Goal: Check status: Check status

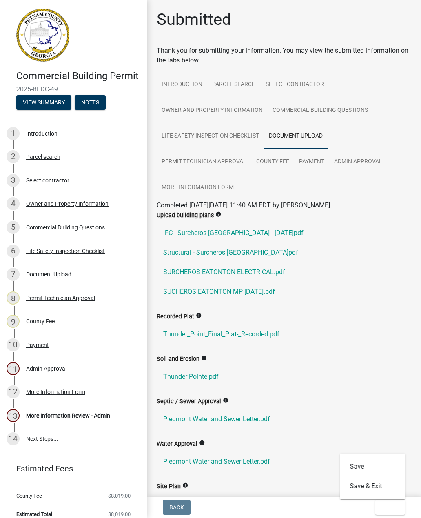
scroll to position [169, 0]
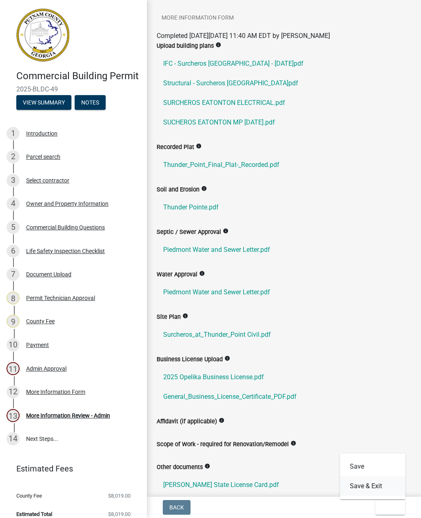
click at [379, 485] on button "Save & Exit" at bounding box center [373, 487] width 65 height 20
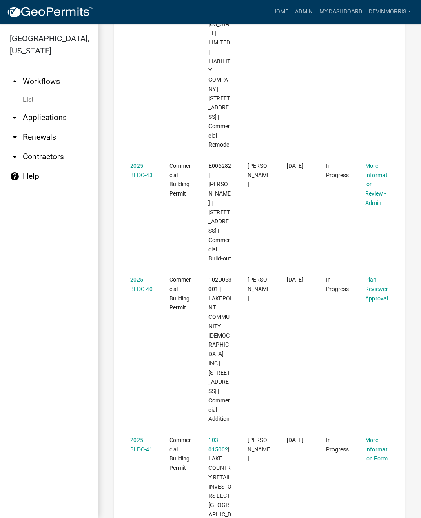
scroll to position [929, 0]
click at [148, 275] on link "2025-BLDC-40" at bounding box center [141, 283] width 22 height 16
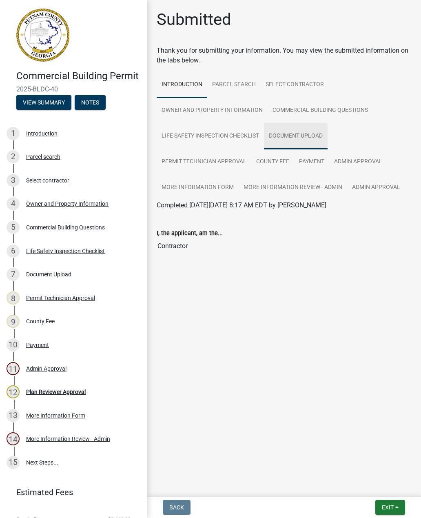
click at [299, 132] on link "Document Upload" at bounding box center [296, 136] width 64 height 26
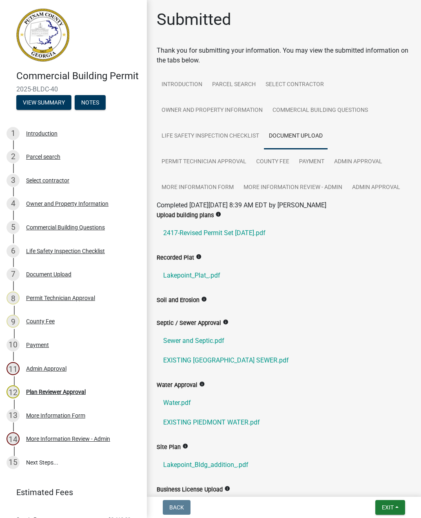
click at [243, 233] on link "2417-Revised Permit Set 07-09-25.pdf" at bounding box center [284, 233] width 255 height 20
click at [391, 514] on button "Exit" at bounding box center [391, 507] width 30 height 15
click at [383, 488] on button "Save & Exit" at bounding box center [373, 487] width 65 height 20
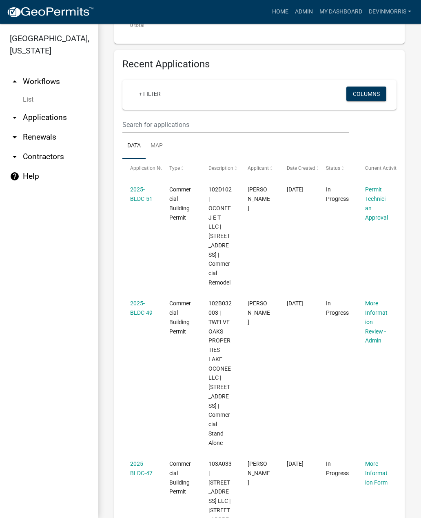
scroll to position [319, 0]
click at [142, 196] on link "2025-BLDC-51" at bounding box center [141, 194] width 22 height 16
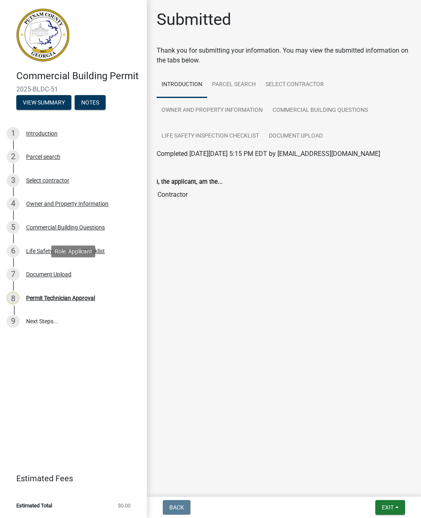
click at [62, 268] on div "7 Document Upload" at bounding box center [70, 274] width 127 height 13
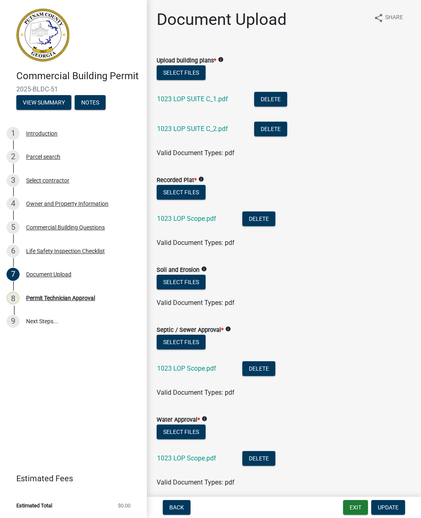
click at [203, 98] on link "1023 LOP SUITE C_1.pdf" at bounding box center [192, 99] width 71 height 8
click at [205, 125] on link "1023 LOP SUITE C_2.pdf" at bounding box center [192, 129] width 71 height 8
click at [195, 215] on link "1023 LOP Scope.pdf" at bounding box center [186, 219] width 59 height 8
click at [352, 507] on button "Exit" at bounding box center [355, 507] width 25 height 15
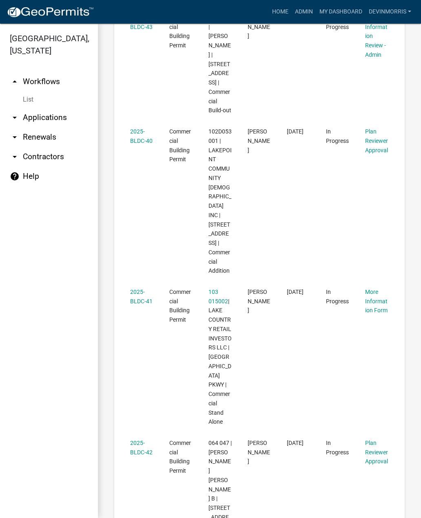
scroll to position [1078, 0]
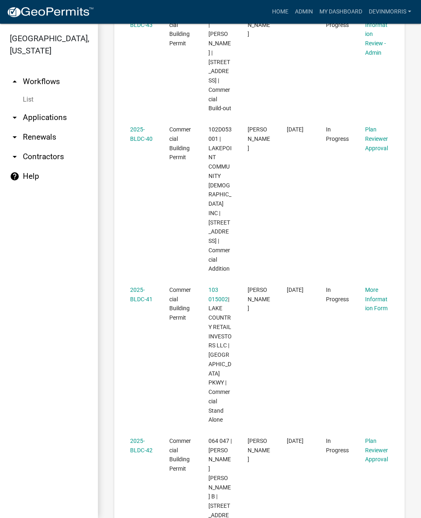
click at [138, 287] on link "2025-BLDC-41" at bounding box center [141, 295] width 22 height 16
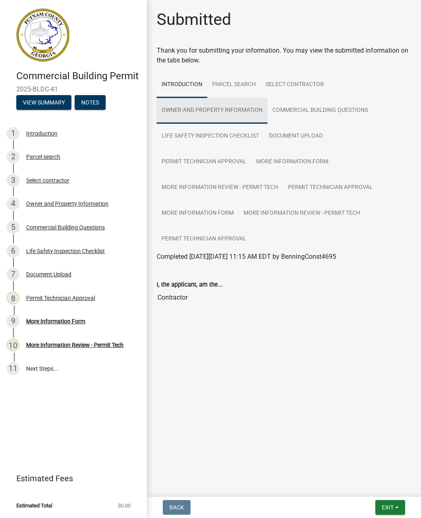
click at [232, 103] on link "Owner and Property Information" at bounding box center [212, 111] width 111 height 26
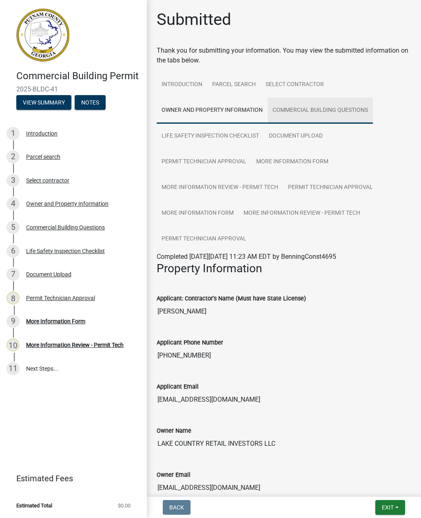
click at [341, 108] on link "Commercial Building Questions" at bounding box center [320, 111] width 105 height 26
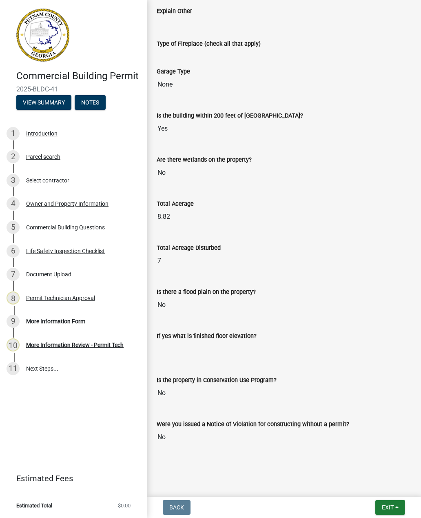
scroll to position [2039, 0]
click at [55, 269] on div "7 Document Upload" at bounding box center [70, 274] width 127 height 13
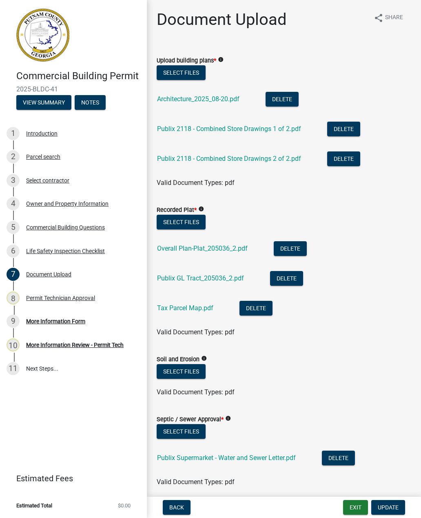
click at [242, 127] on link "Publix 2118 - Combined Store Drawings 1 of 2.pdf" at bounding box center [229, 129] width 144 height 8
click at [358, 512] on button "Exit" at bounding box center [355, 507] width 25 height 15
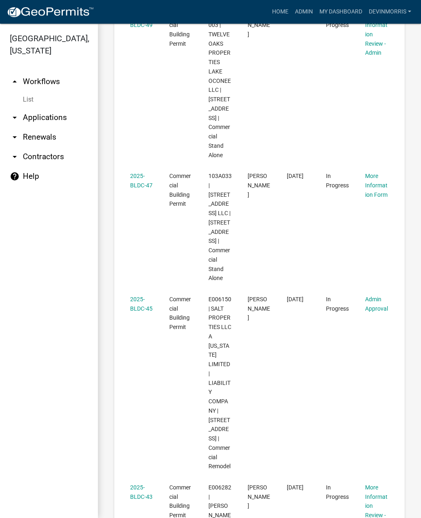
scroll to position [612, 0]
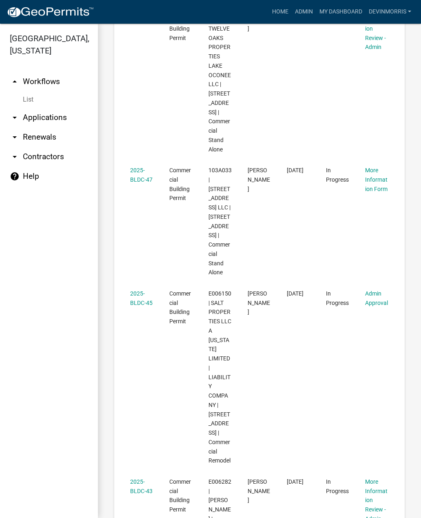
click at [140, 183] on link "2025-BLDC-47" at bounding box center [141, 175] width 22 height 16
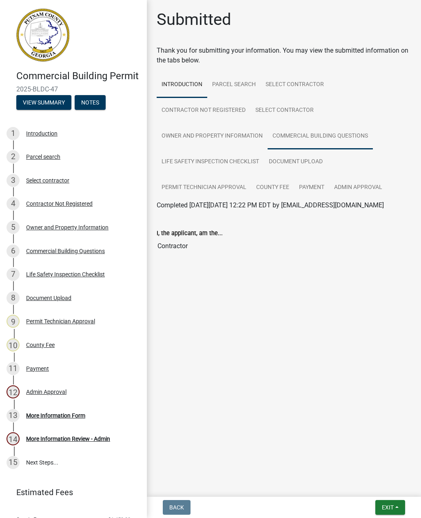
click at [314, 132] on link "Commercial Building Questions" at bounding box center [320, 136] width 105 height 26
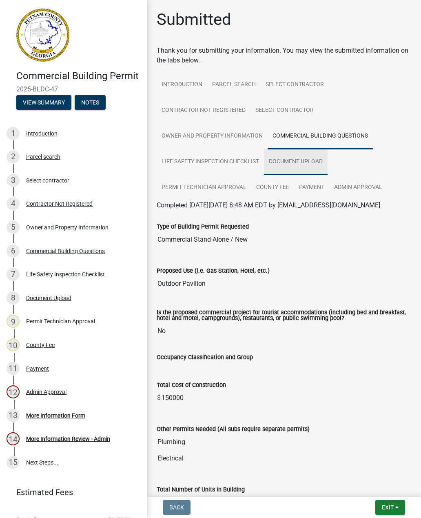
click at [300, 156] on link "Document Upload" at bounding box center [296, 162] width 64 height 26
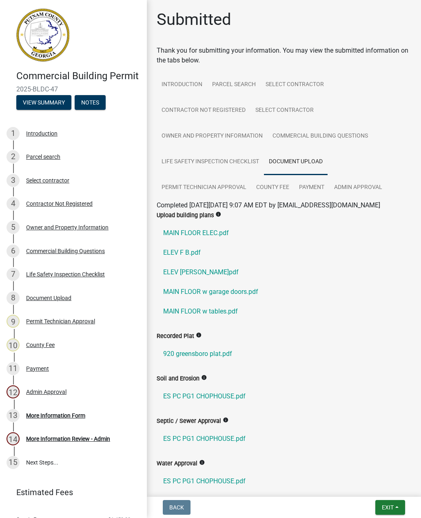
click at [185, 262] on link "ELEV F B.pdf" at bounding box center [284, 253] width 255 height 20
click at [184, 278] on link "ELEV L R.pdf" at bounding box center [284, 273] width 255 height 20
click at [215, 316] on link "MAIN FLOOR w tables.pdf" at bounding box center [284, 312] width 255 height 20
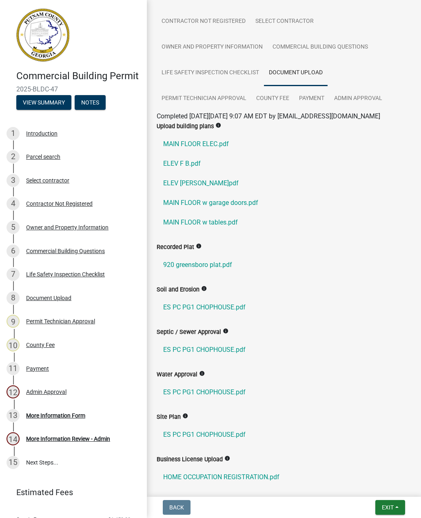
scroll to position [89, 0]
click at [202, 151] on link "MAIN FLOOR ELEC.pdf" at bounding box center [284, 144] width 255 height 20
click at [182, 168] on link "ELEV F B.pdf" at bounding box center [284, 164] width 255 height 20
click at [188, 189] on link "ELEV L R.pdf" at bounding box center [284, 183] width 255 height 20
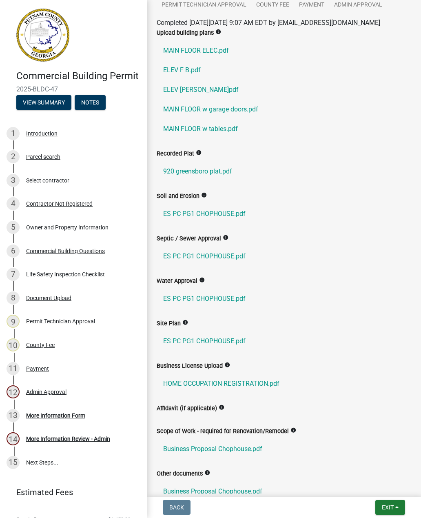
scroll to position [187, 0]
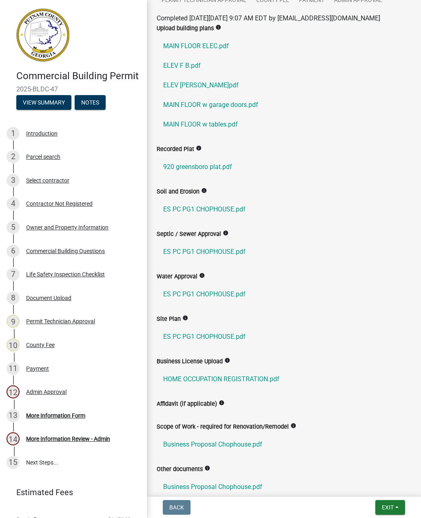
click at [50, 156] on div "Parcel search" at bounding box center [43, 157] width 34 height 6
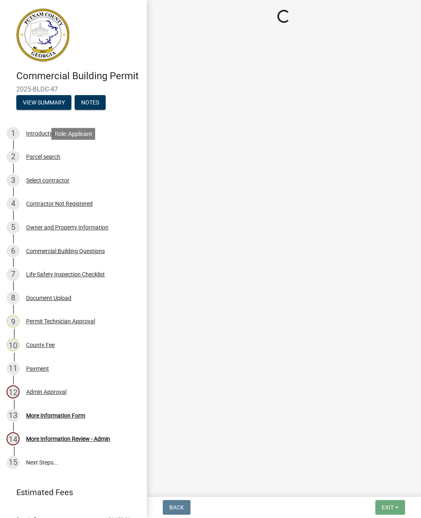
scroll to position [0, 0]
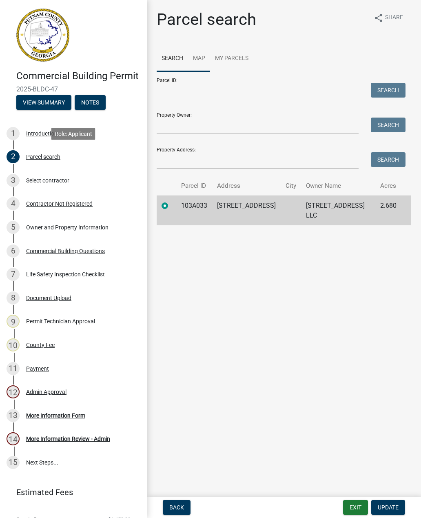
click at [198, 58] on link "Map" at bounding box center [199, 59] width 22 height 26
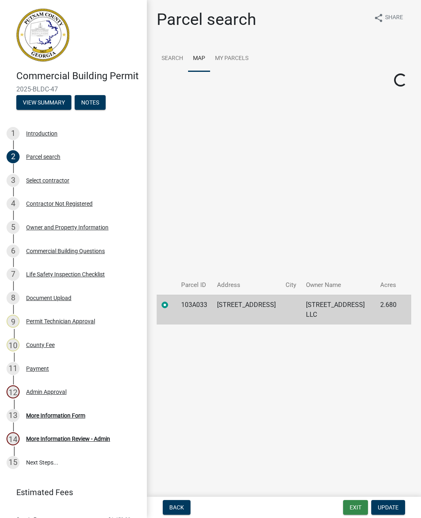
click at [354, 512] on button "Exit" at bounding box center [355, 507] width 25 height 15
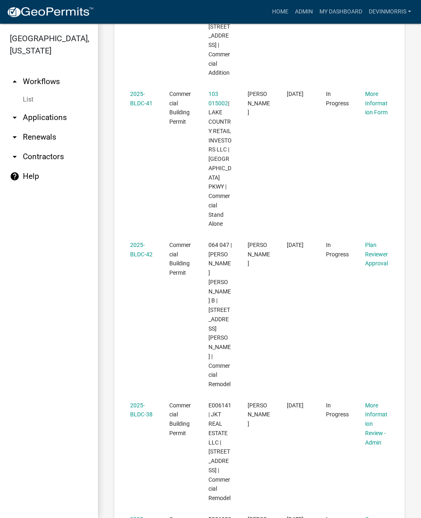
scroll to position [1274, 0]
click at [138, 242] on link "2025-BLDC-42" at bounding box center [141, 250] width 22 height 16
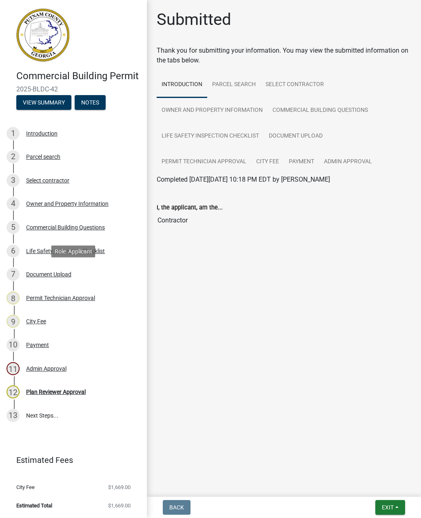
click at [54, 273] on div "Document Upload" at bounding box center [48, 275] width 45 height 6
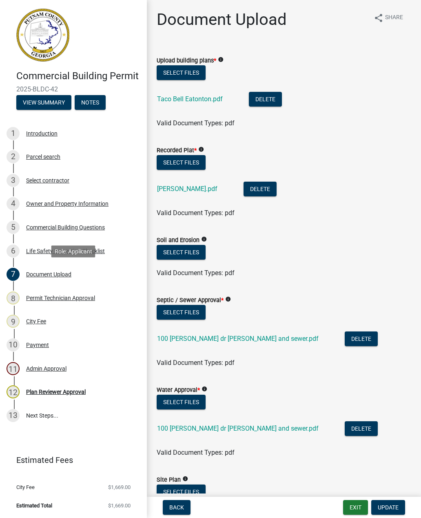
click at [196, 100] on link "Taco Bell Eatonton.pdf" at bounding box center [190, 99] width 66 height 8
click at [356, 512] on button "Exit" at bounding box center [355, 507] width 25 height 15
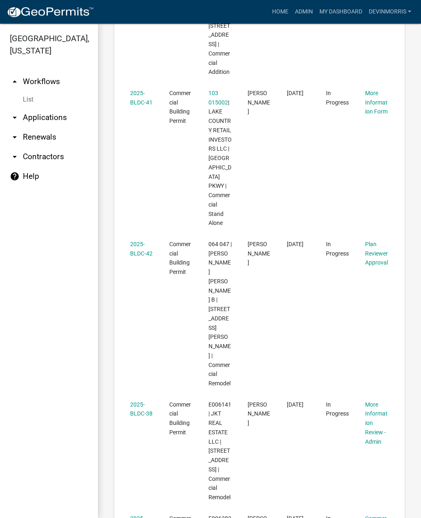
scroll to position [1274, 0]
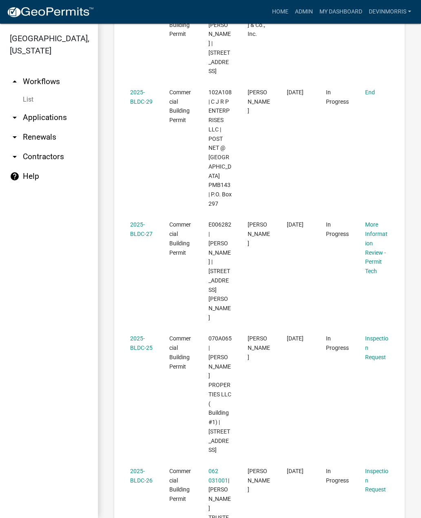
scroll to position [1238, 0]
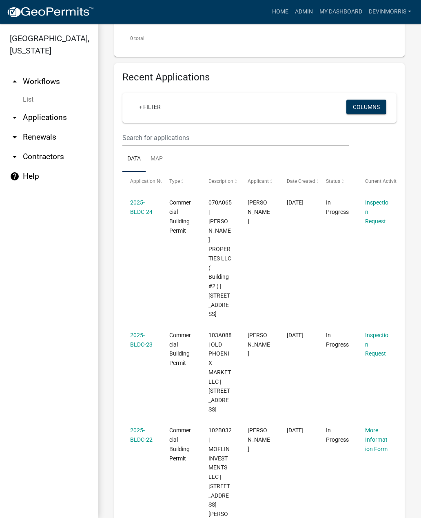
scroll to position [289, 0]
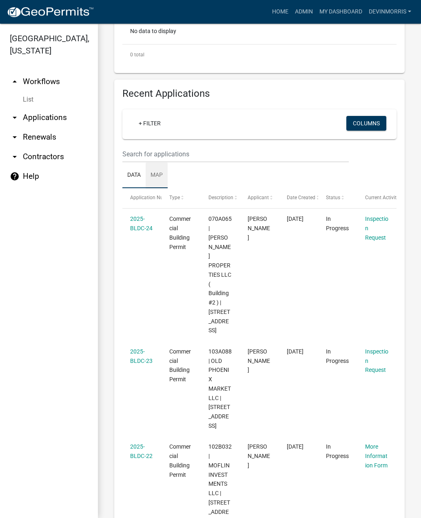
click at [158, 176] on link "Map" at bounding box center [157, 176] width 22 height 26
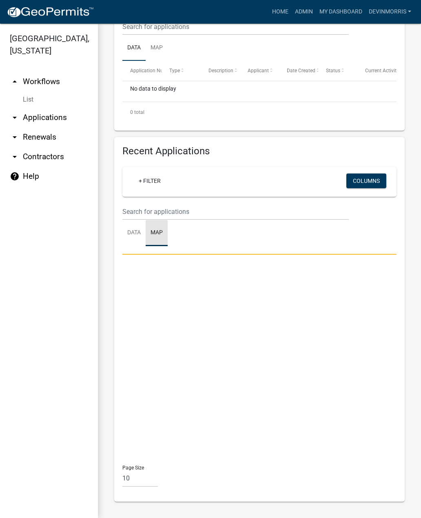
scroll to position [231, 0]
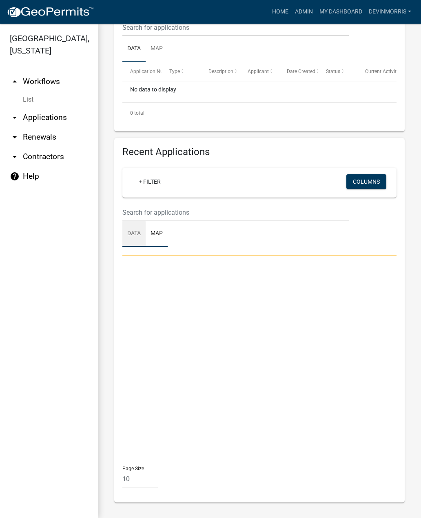
click at [143, 230] on link "Data" at bounding box center [133, 234] width 23 height 26
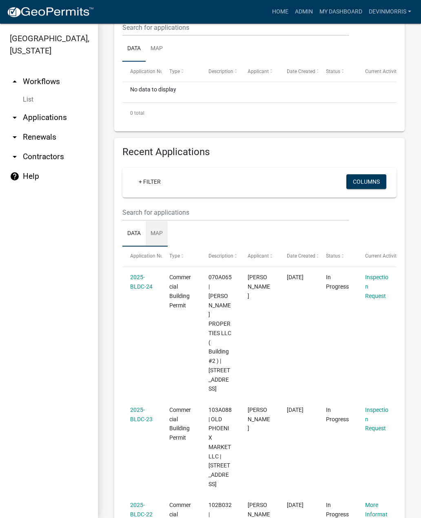
click at [167, 231] on link "Map" at bounding box center [157, 234] width 22 height 26
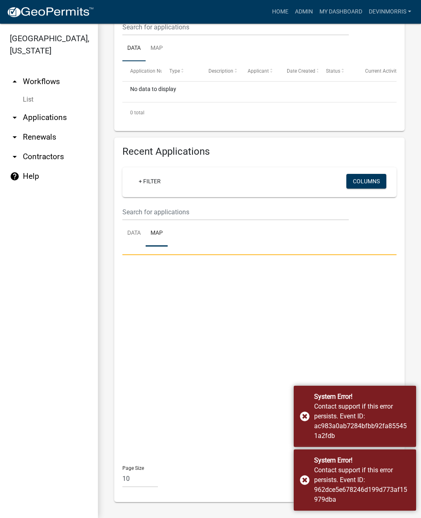
scroll to position [231, 0]
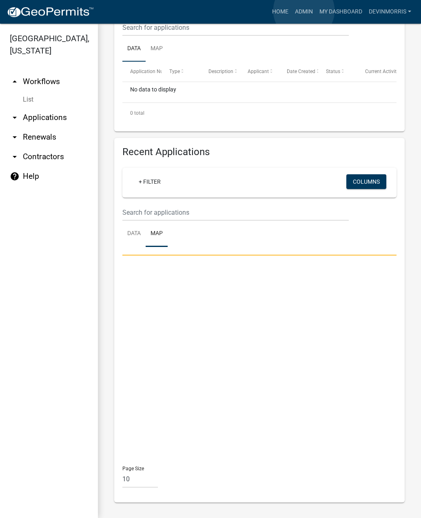
click at [304, 11] on link "Admin" at bounding box center [304, 12] width 24 height 16
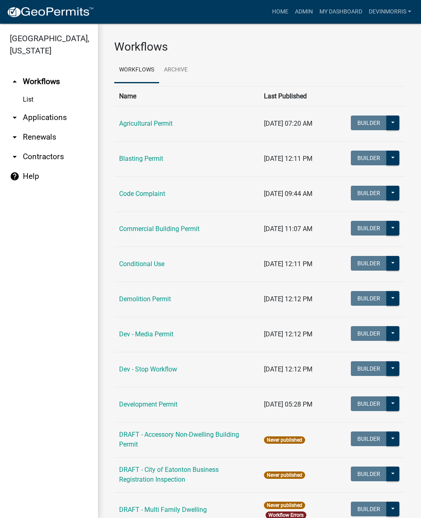
click at [175, 227] on link "Commercial Building Permit" at bounding box center [159, 229] width 80 height 8
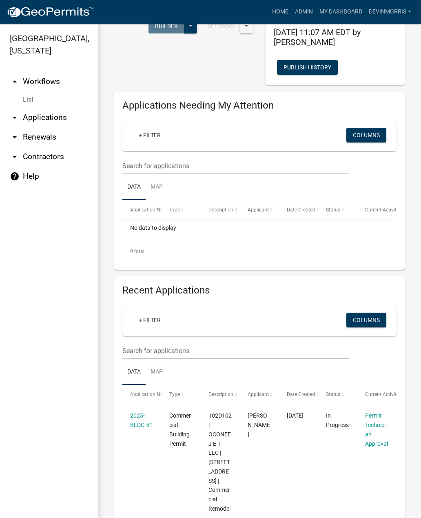
scroll to position [93, 0]
click at [168, 369] on link "Map" at bounding box center [157, 372] width 22 height 26
